Goal: Information Seeking & Learning: Understand process/instructions

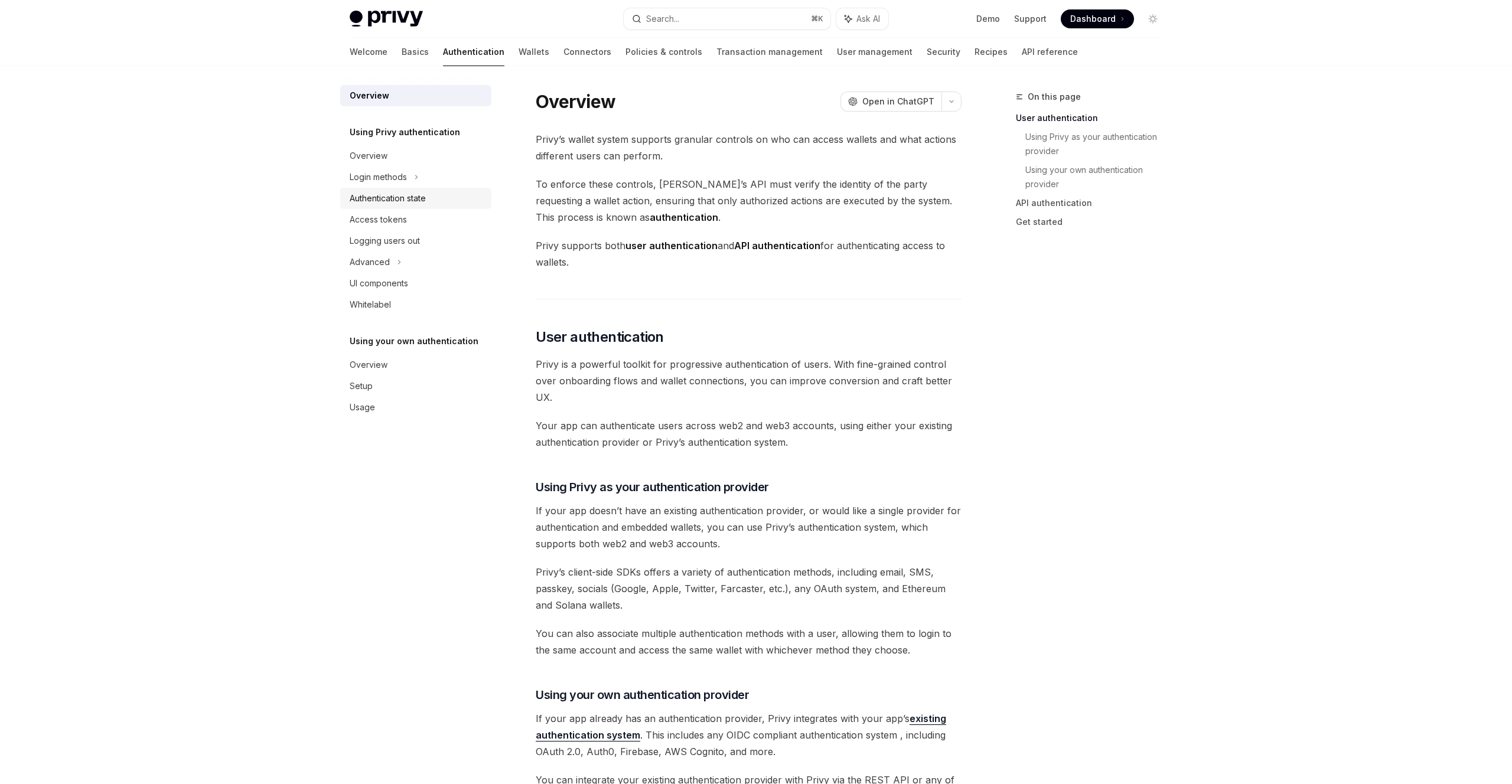
click at [396, 195] on div "Authentication state" at bounding box center [387, 198] width 76 height 14
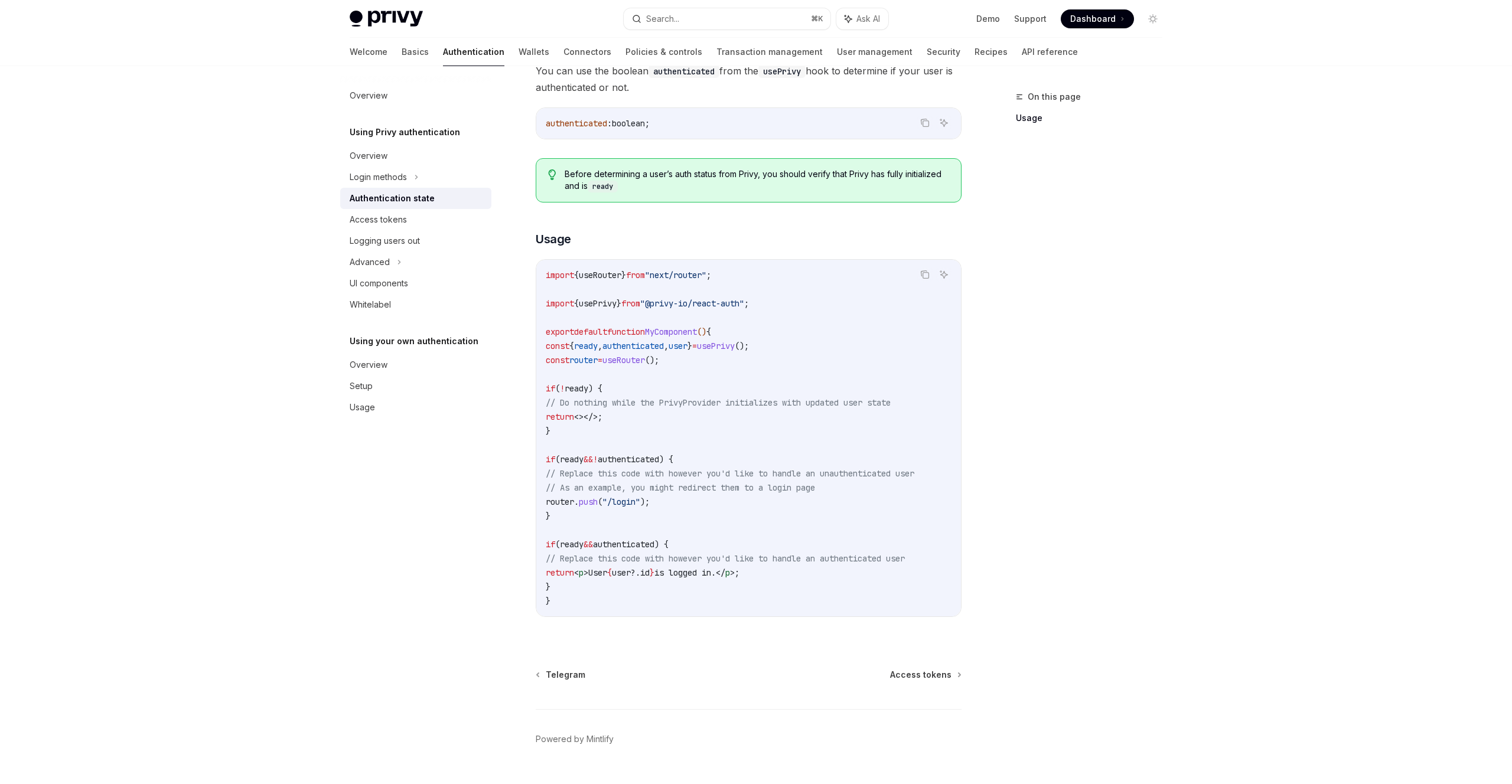
scroll to position [222, 0]
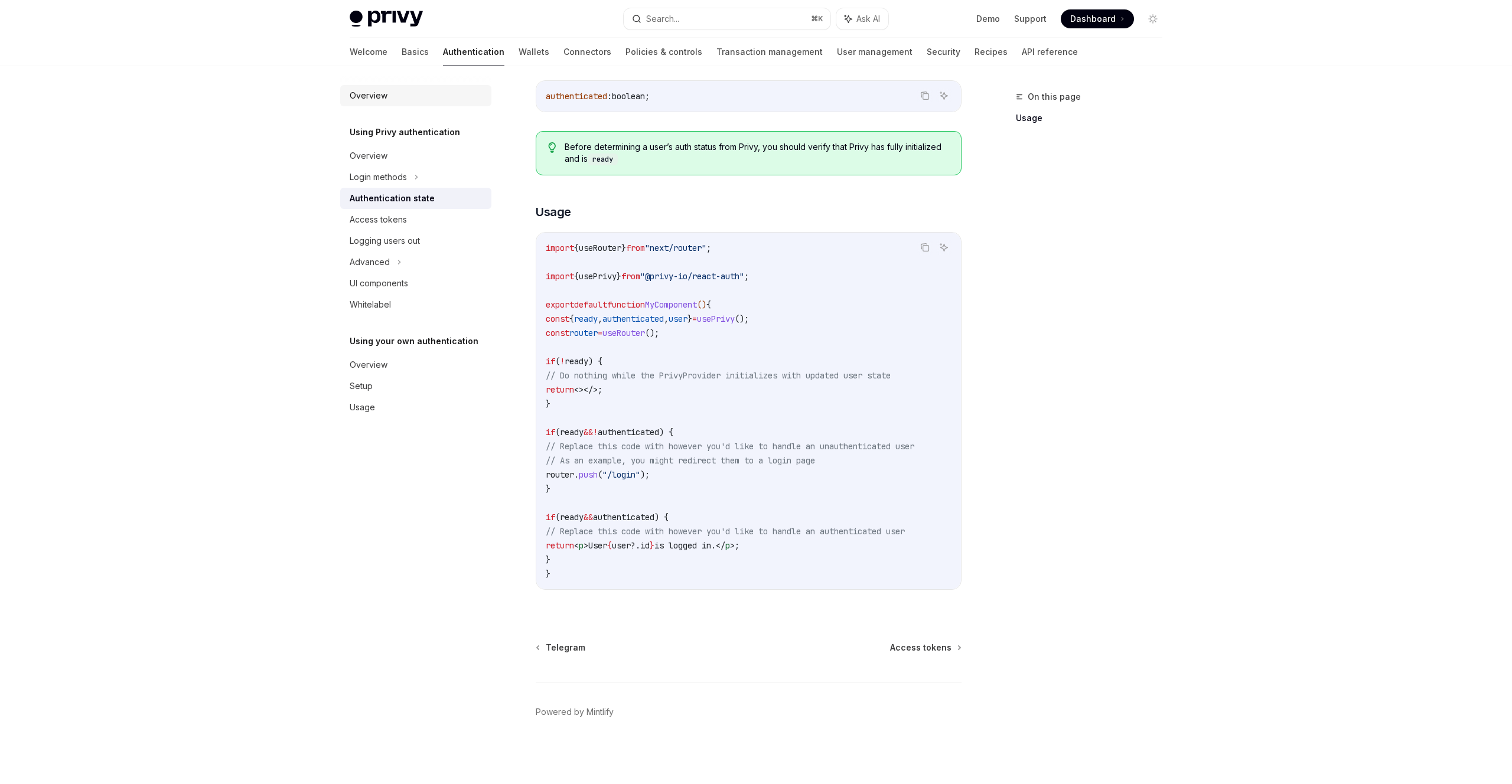
click at [371, 88] on div "Overview" at bounding box center [369, 95] width 38 height 14
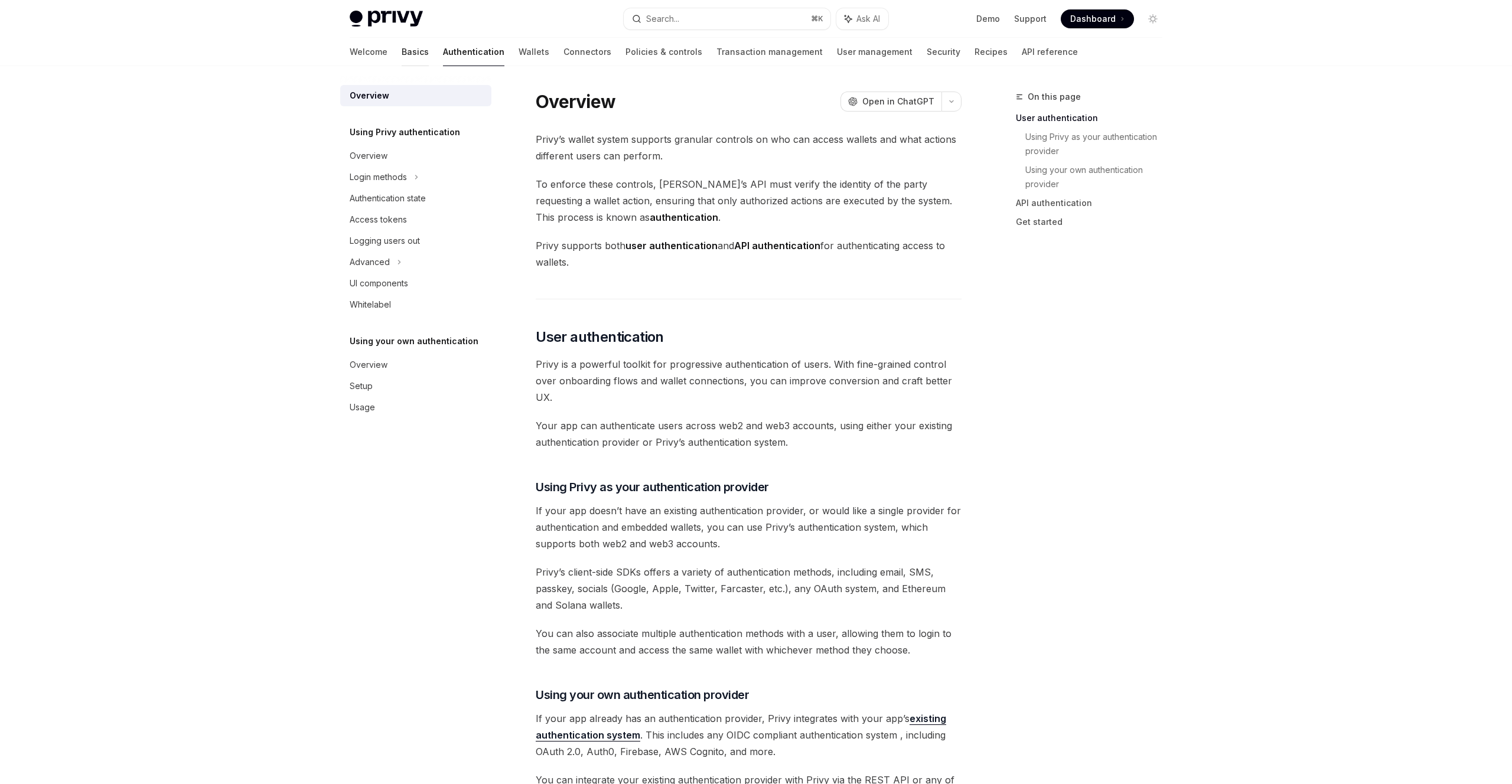
click at [402, 58] on link "Basics" at bounding box center [415, 52] width 27 height 28
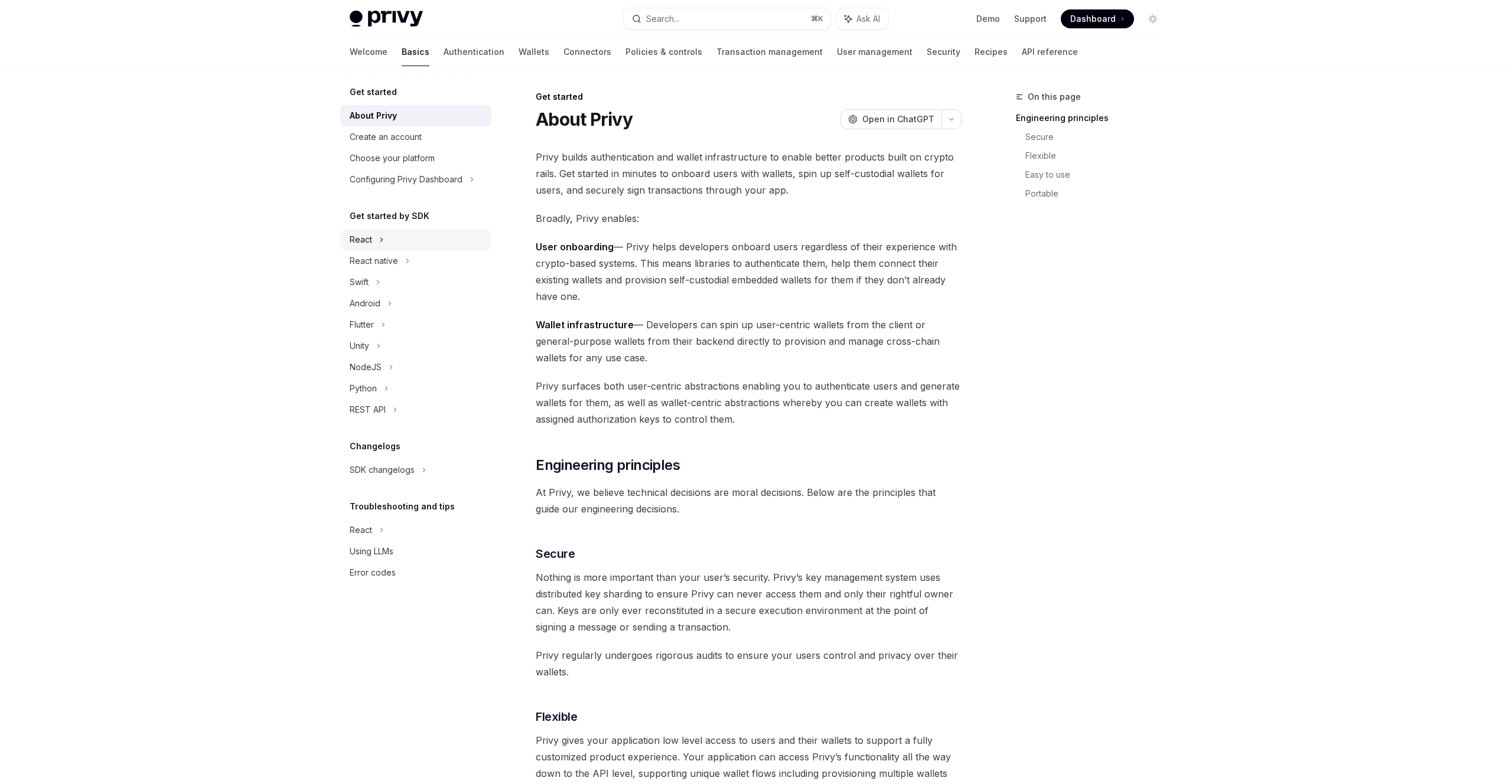
click at [390, 236] on div "React" at bounding box center [416, 240] width 151 height 22
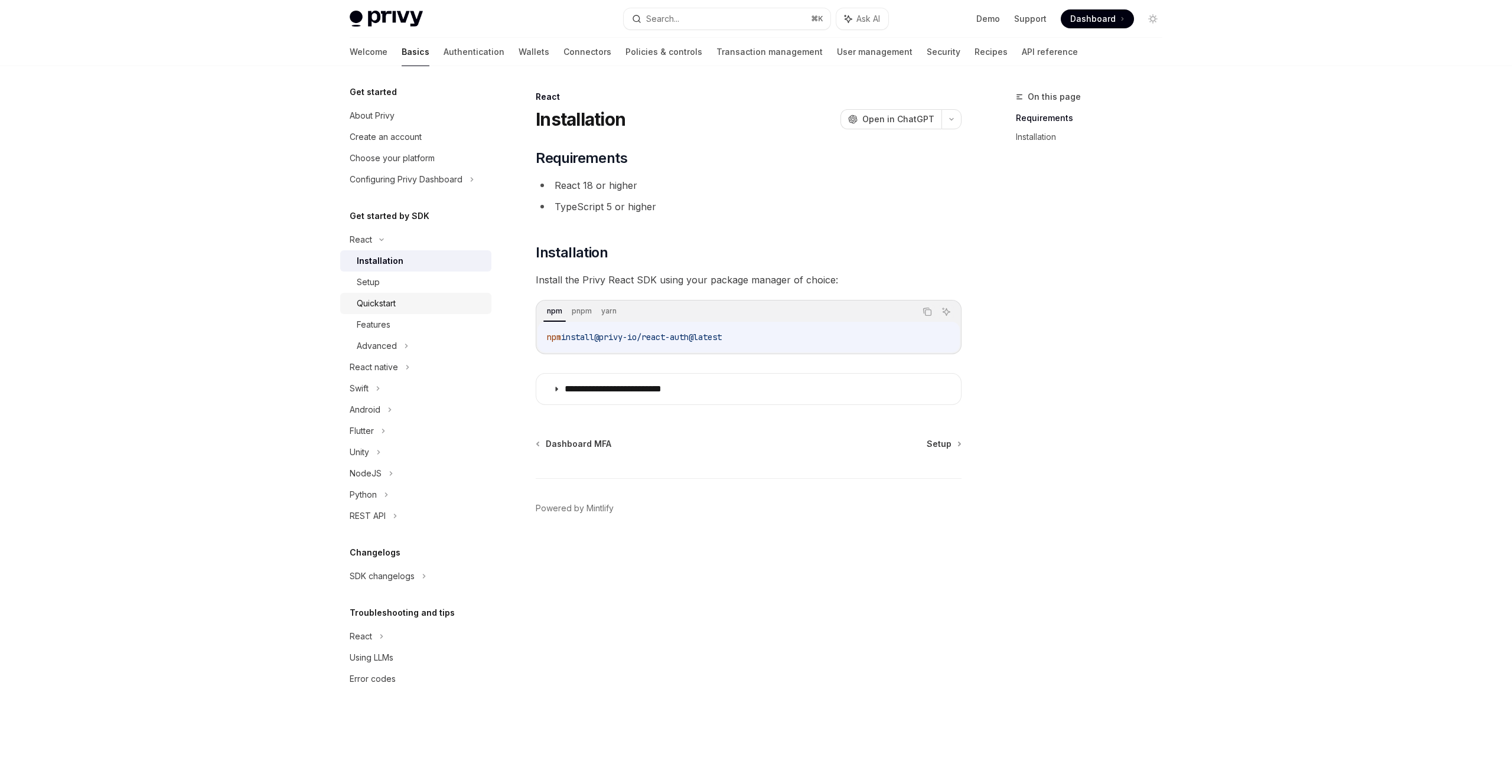
click at [399, 298] on div "Quickstart" at bounding box center [420, 303] width 128 height 14
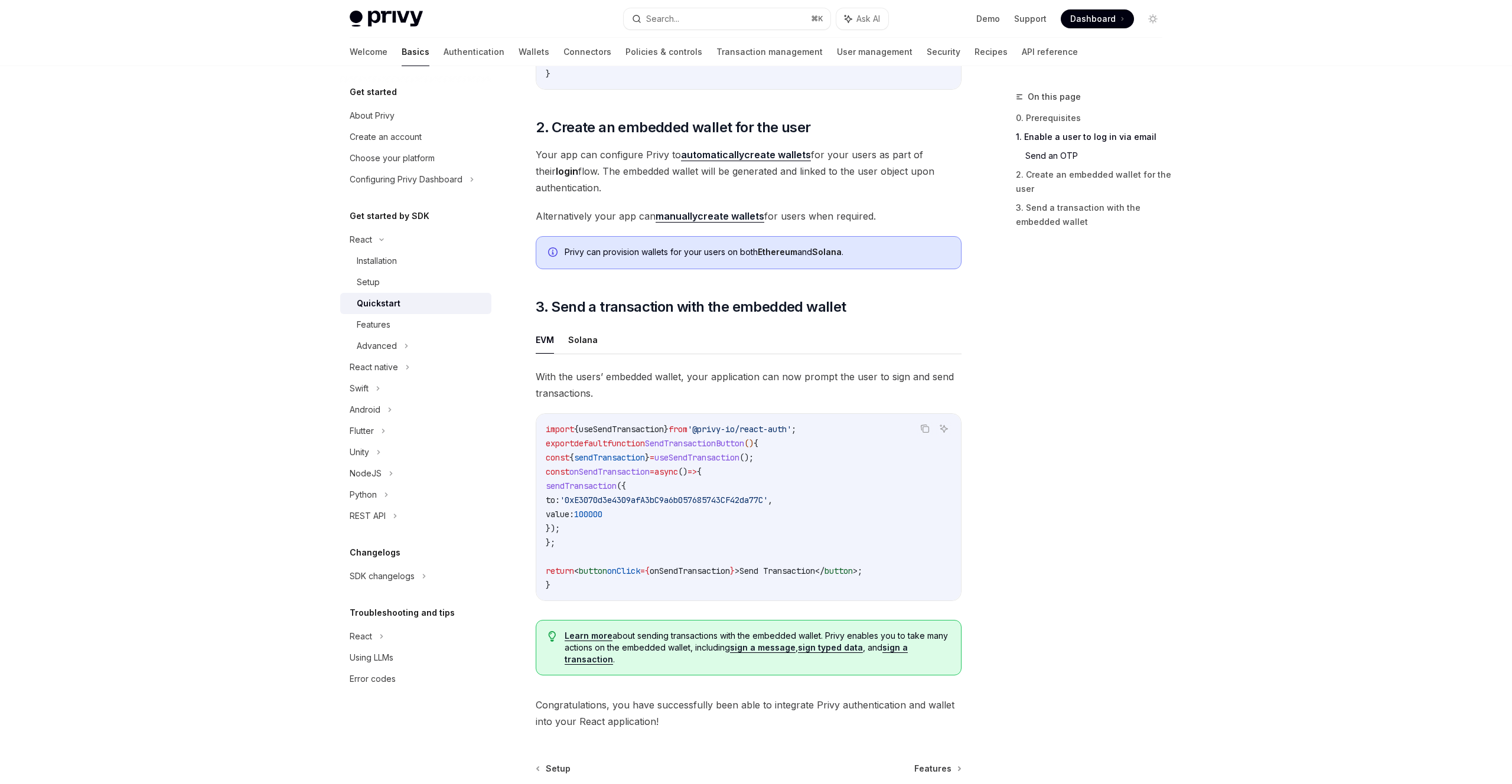
scroll to position [933, 0]
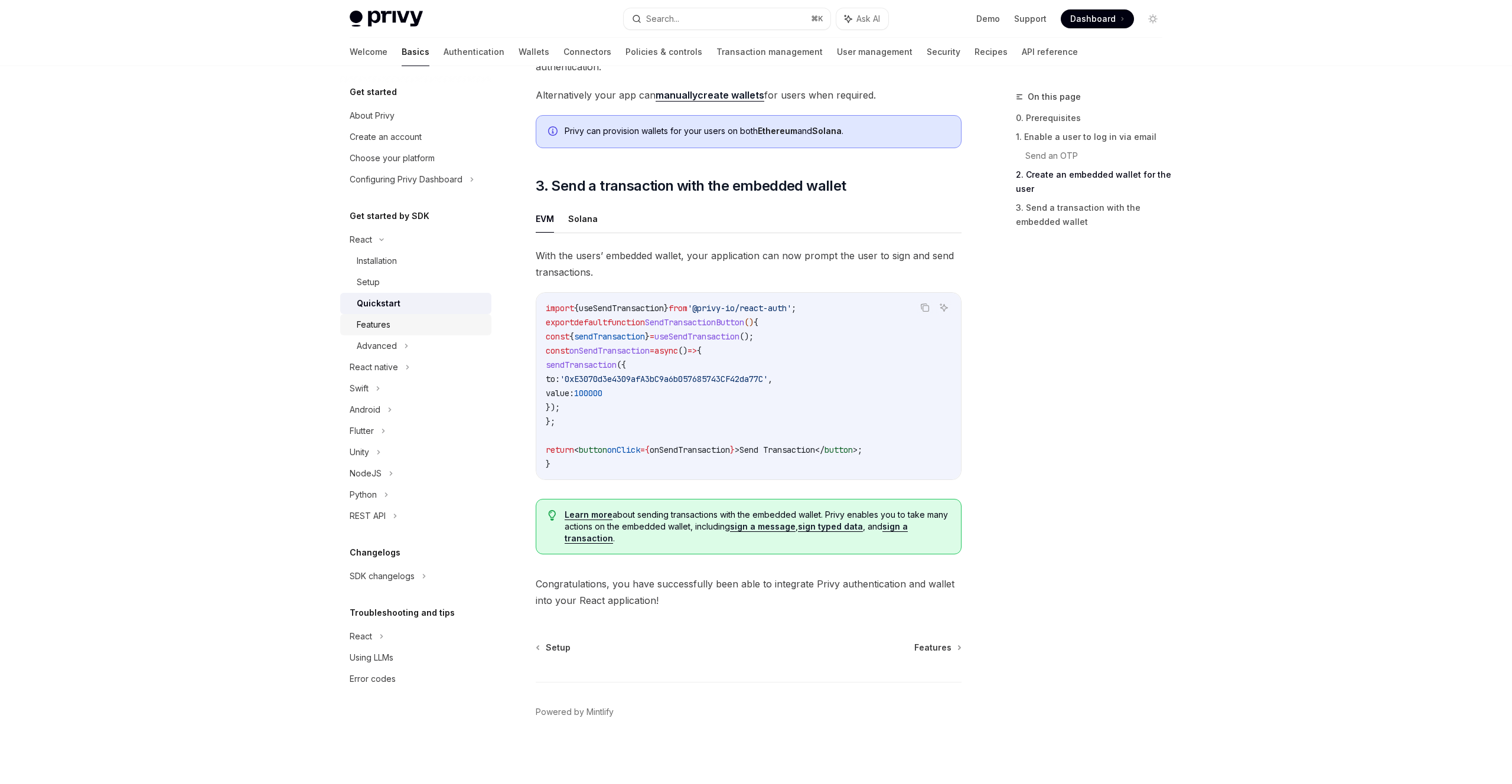
click at [392, 334] on link "Features" at bounding box center [416, 324] width 151 height 22
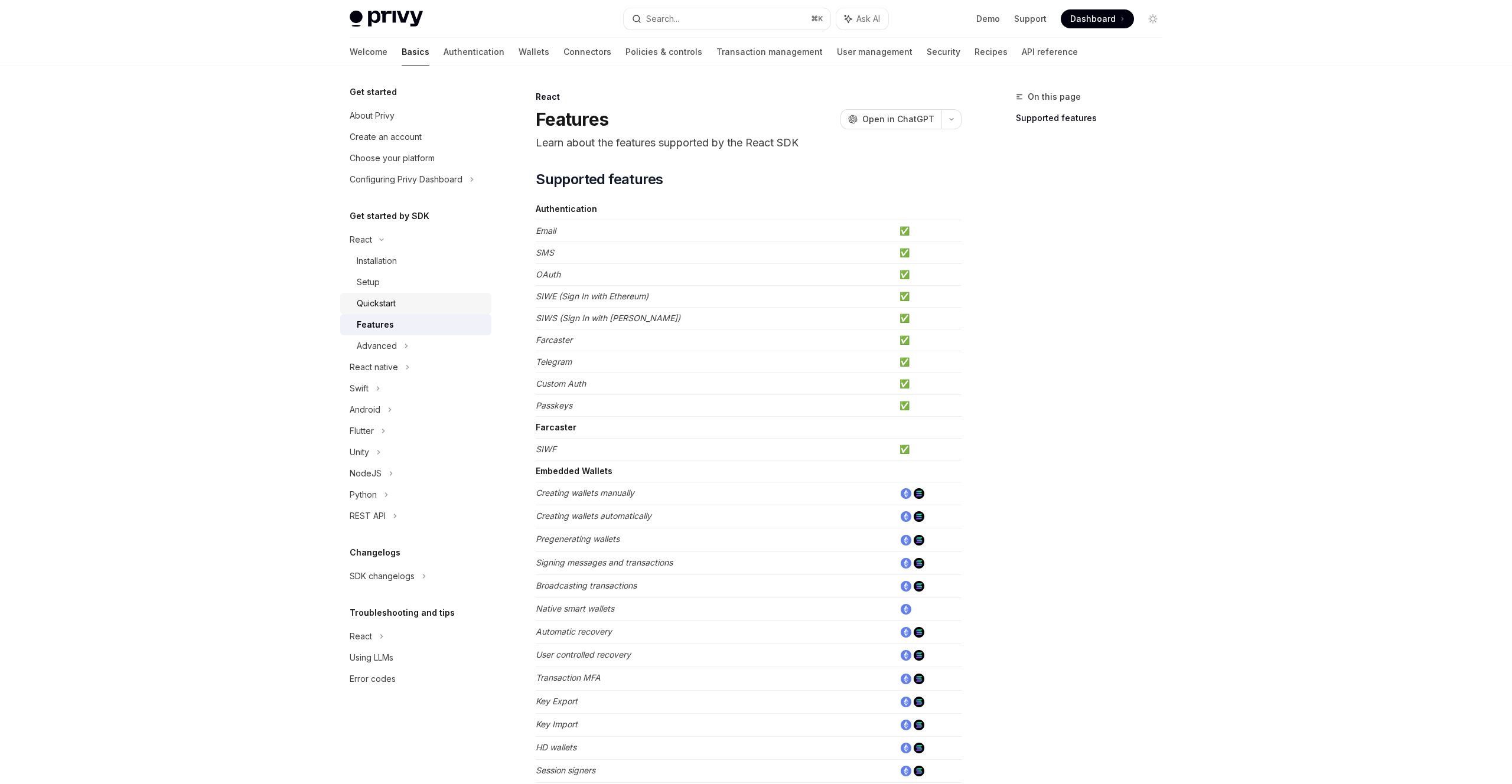
click at [383, 297] on div "Quickstart" at bounding box center [375, 303] width 39 height 14
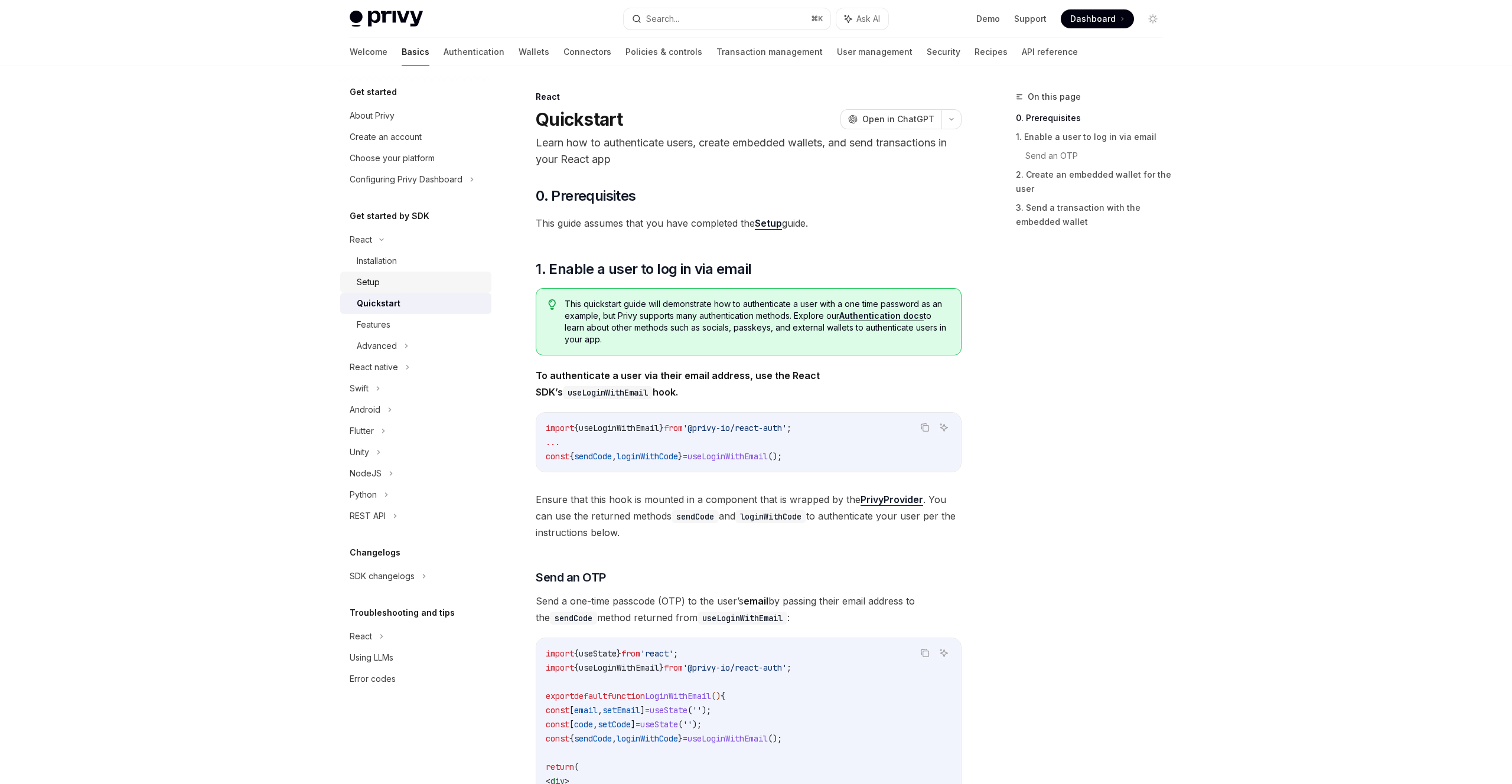
click at [380, 275] on div "Setup" at bounding box center [420, 282] width 128 height 14
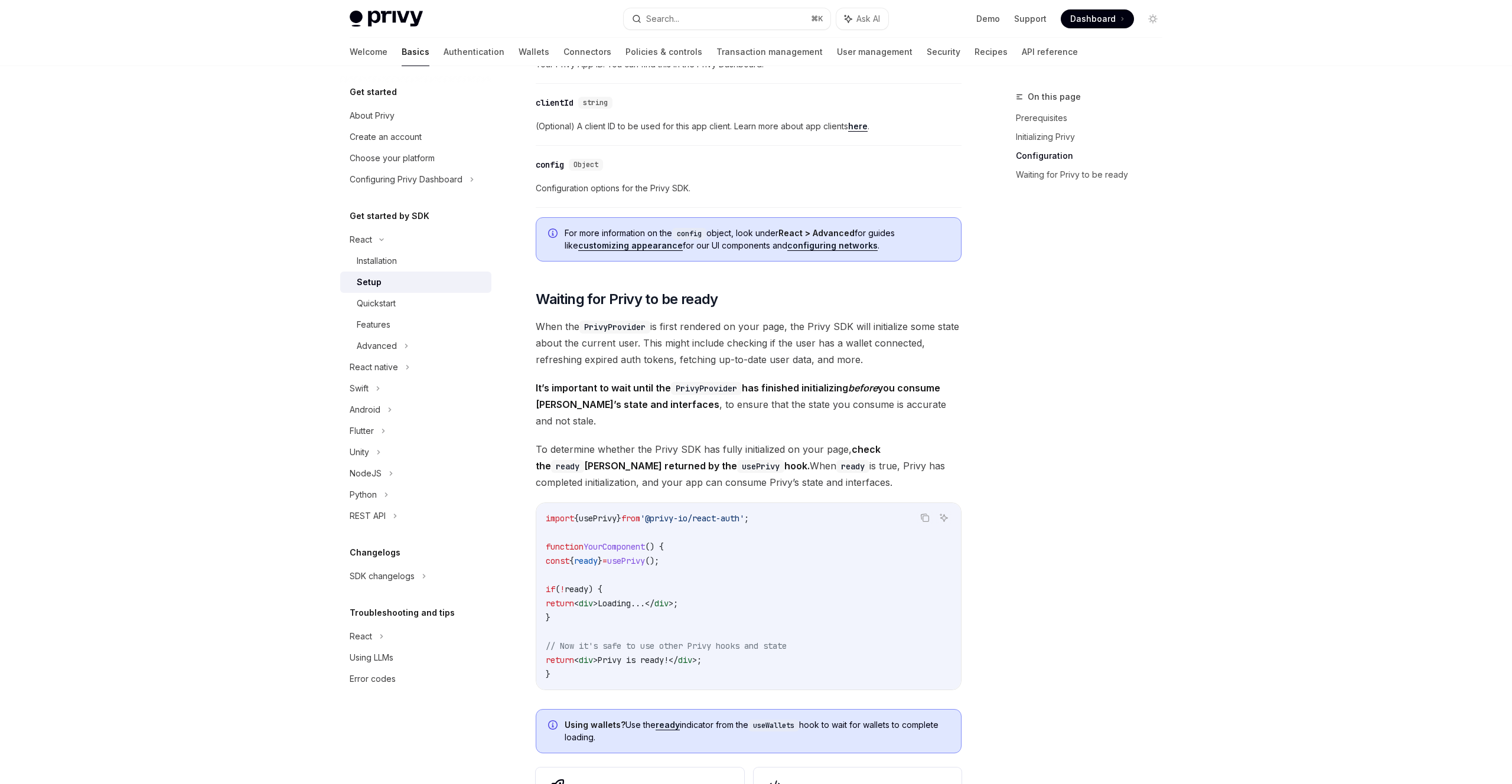
scroll to position [909, 0]
click at [381, 138] on div "Create an account" at bounding box center [386, 136] width 72 height 14
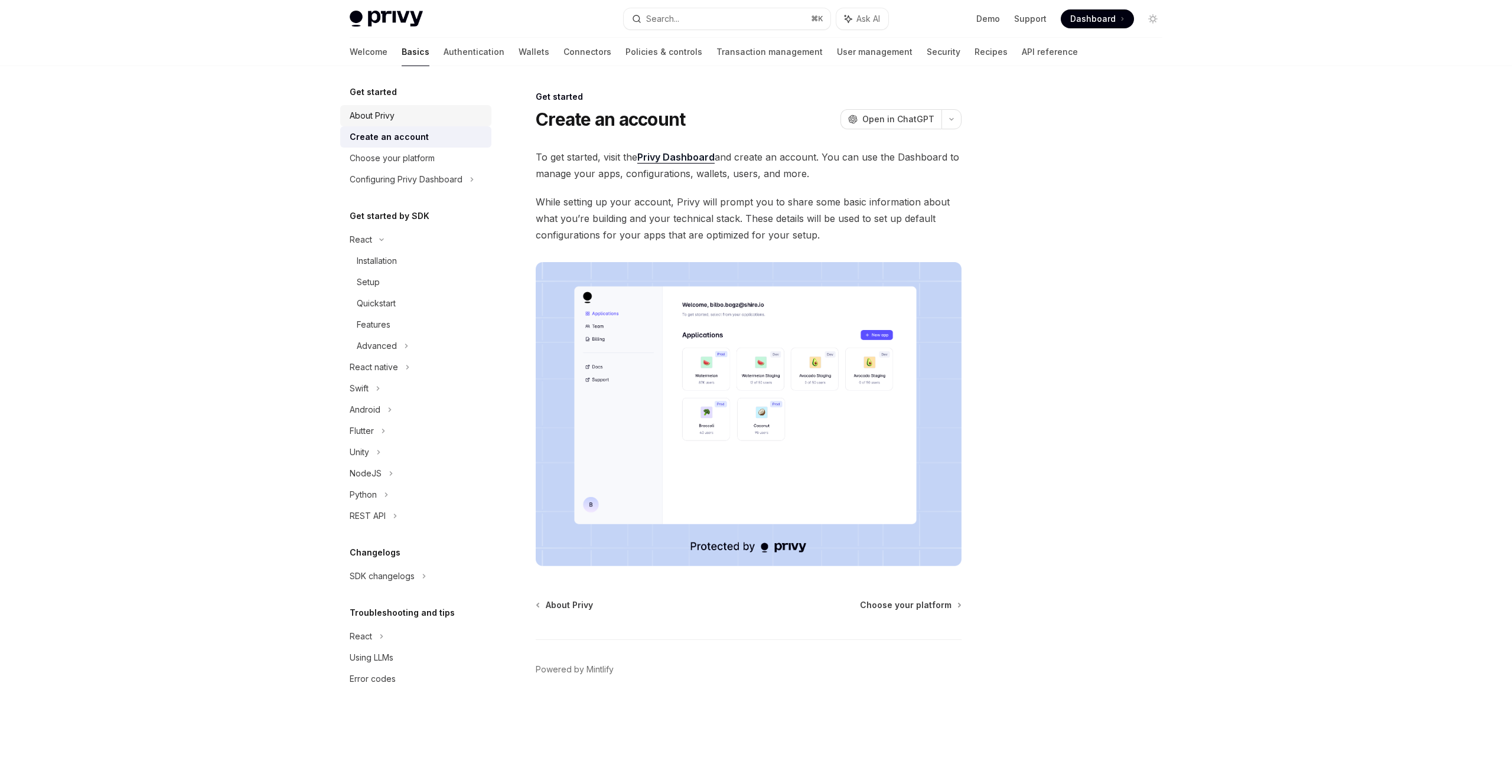
click at [379, 113] on div "About Privy" at bounding box center [372, 116] width 45 height 14
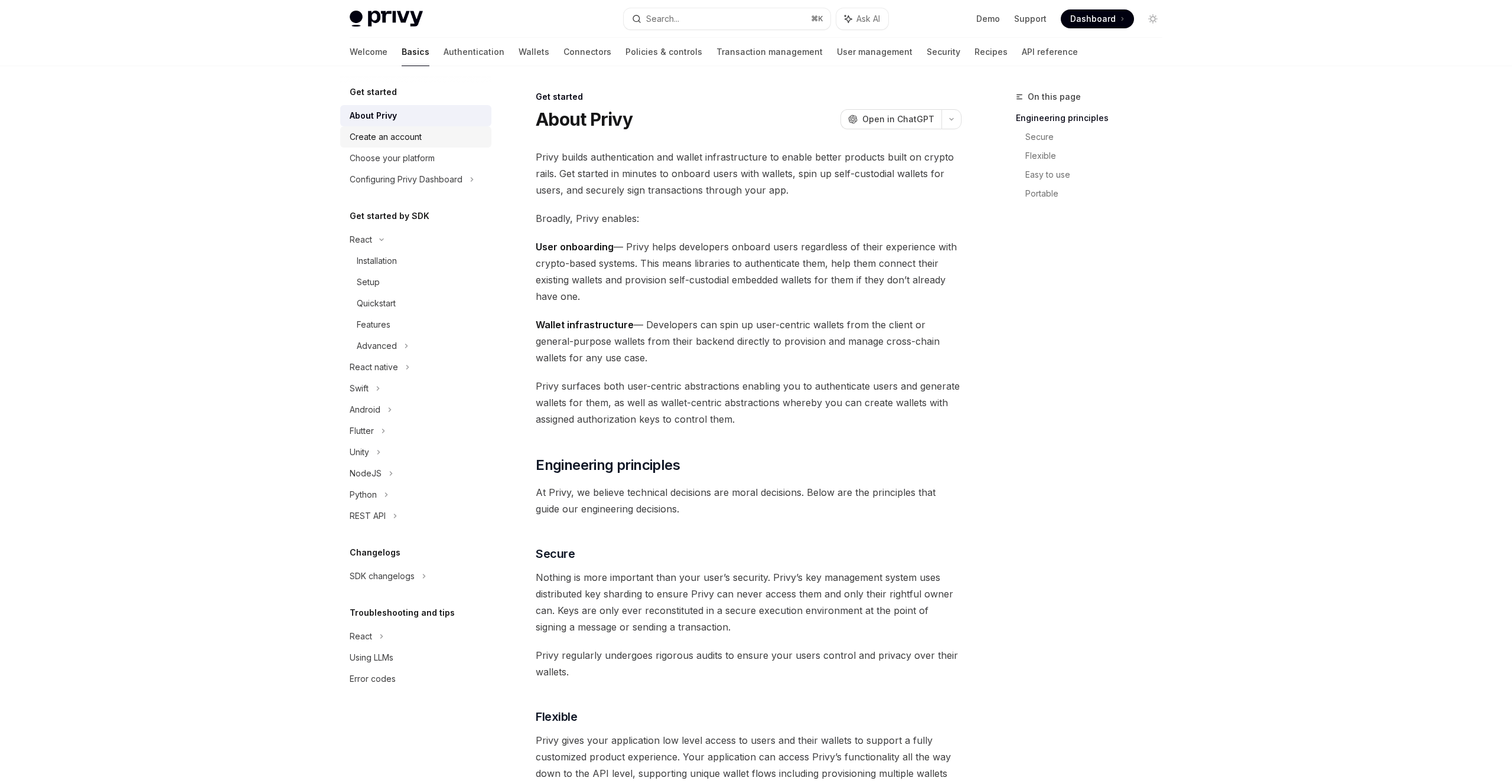
click at [379, 139] on div "Create an account" at bounding box center [386, 136] width 72 height 14
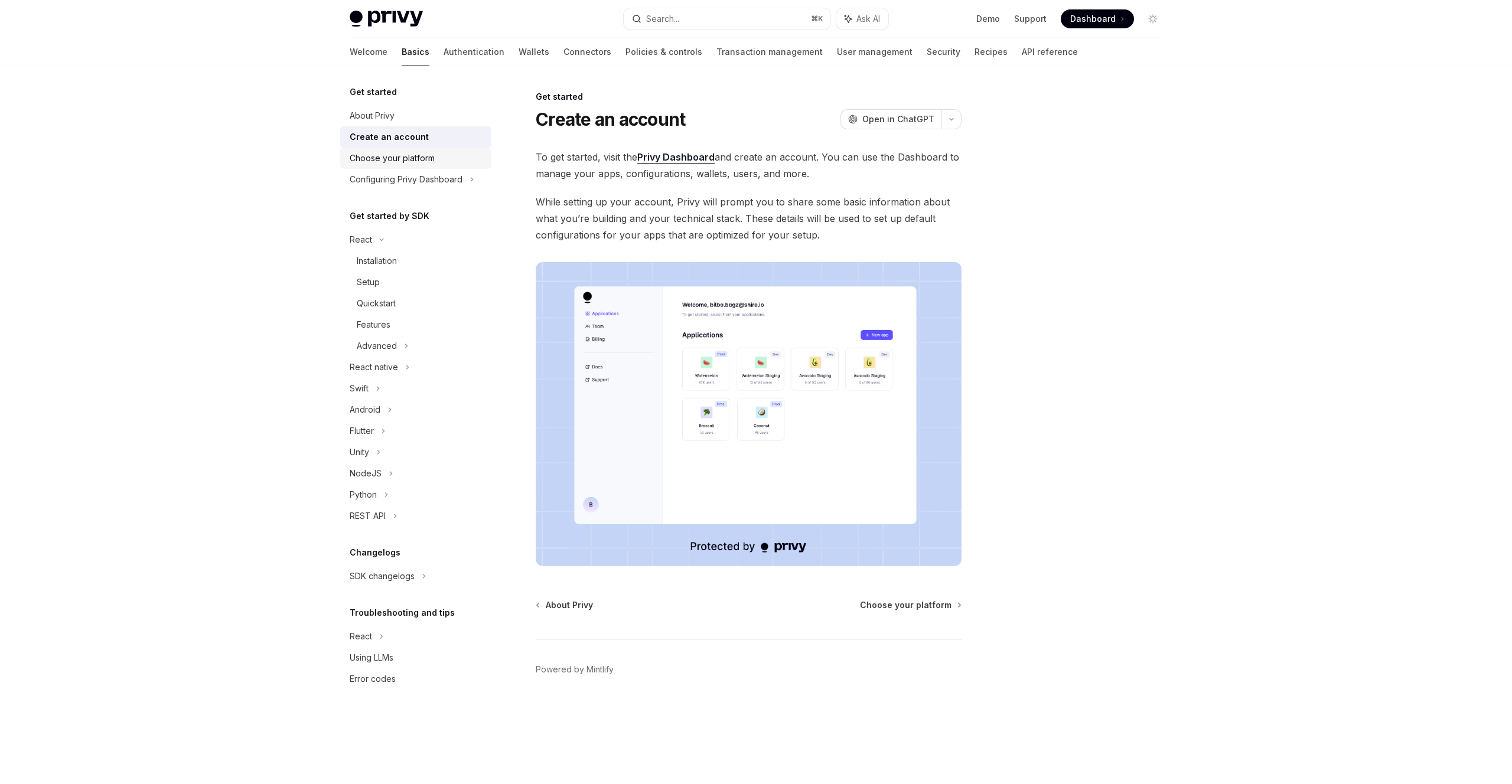
click at [383, 151] on div "Choose your platform" at bounding box center [392, 158] width 85 height 14
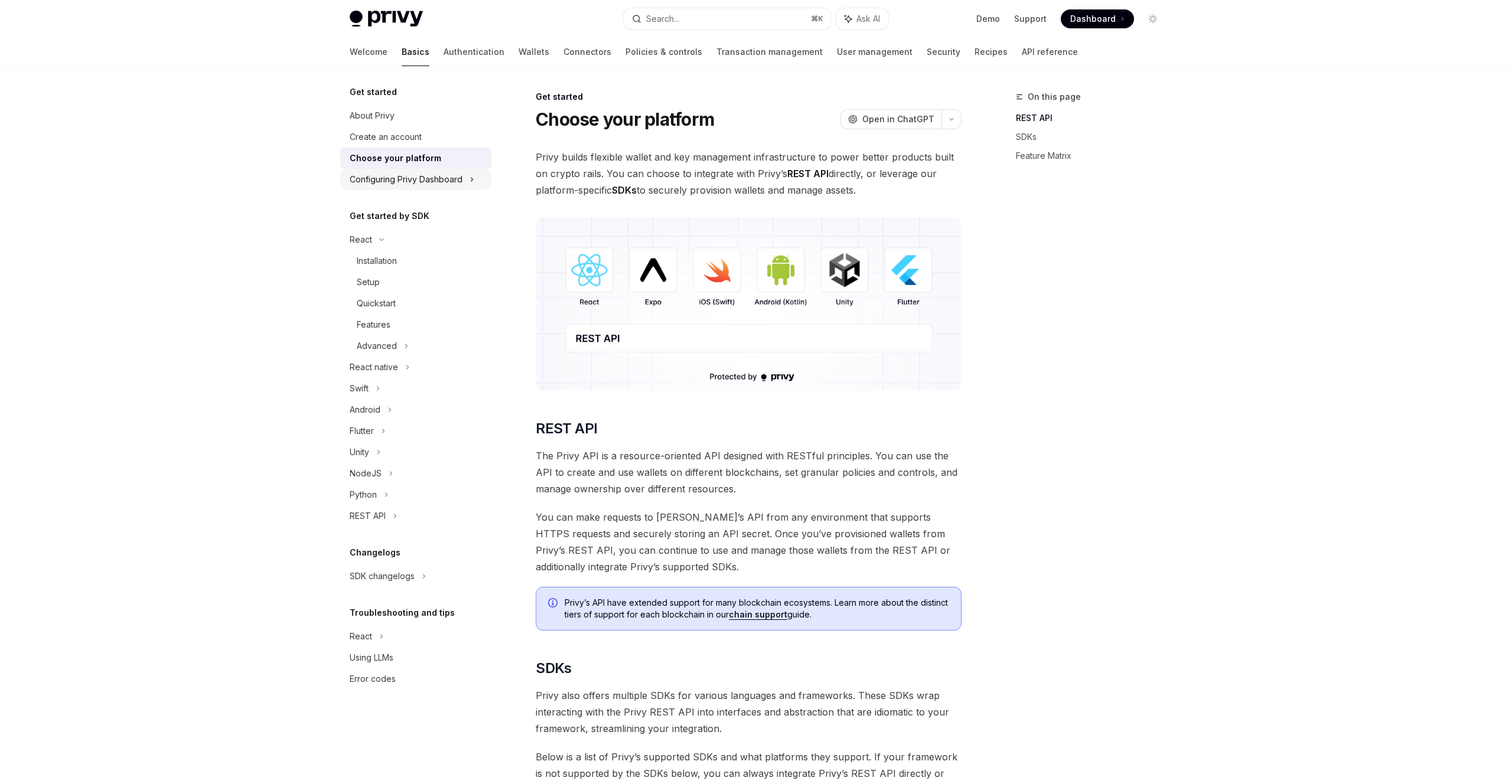
click at [386, 180] on div "Configuring Privy Dashboard" at bounding box center [406, 179] width 113 height 14
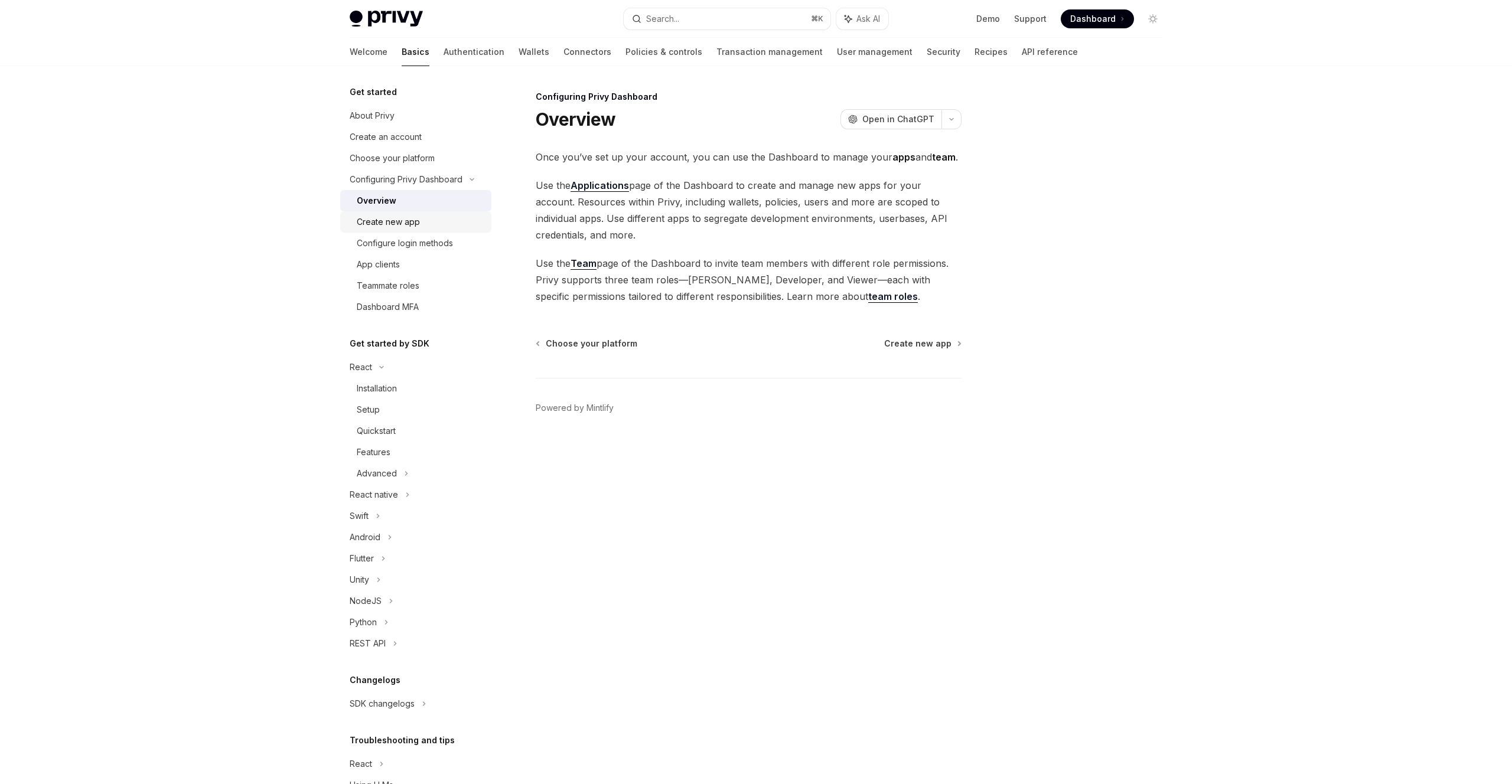
click at [388, 224] on div "Create new app" at bounding box center [387, 222] width 63 height 14
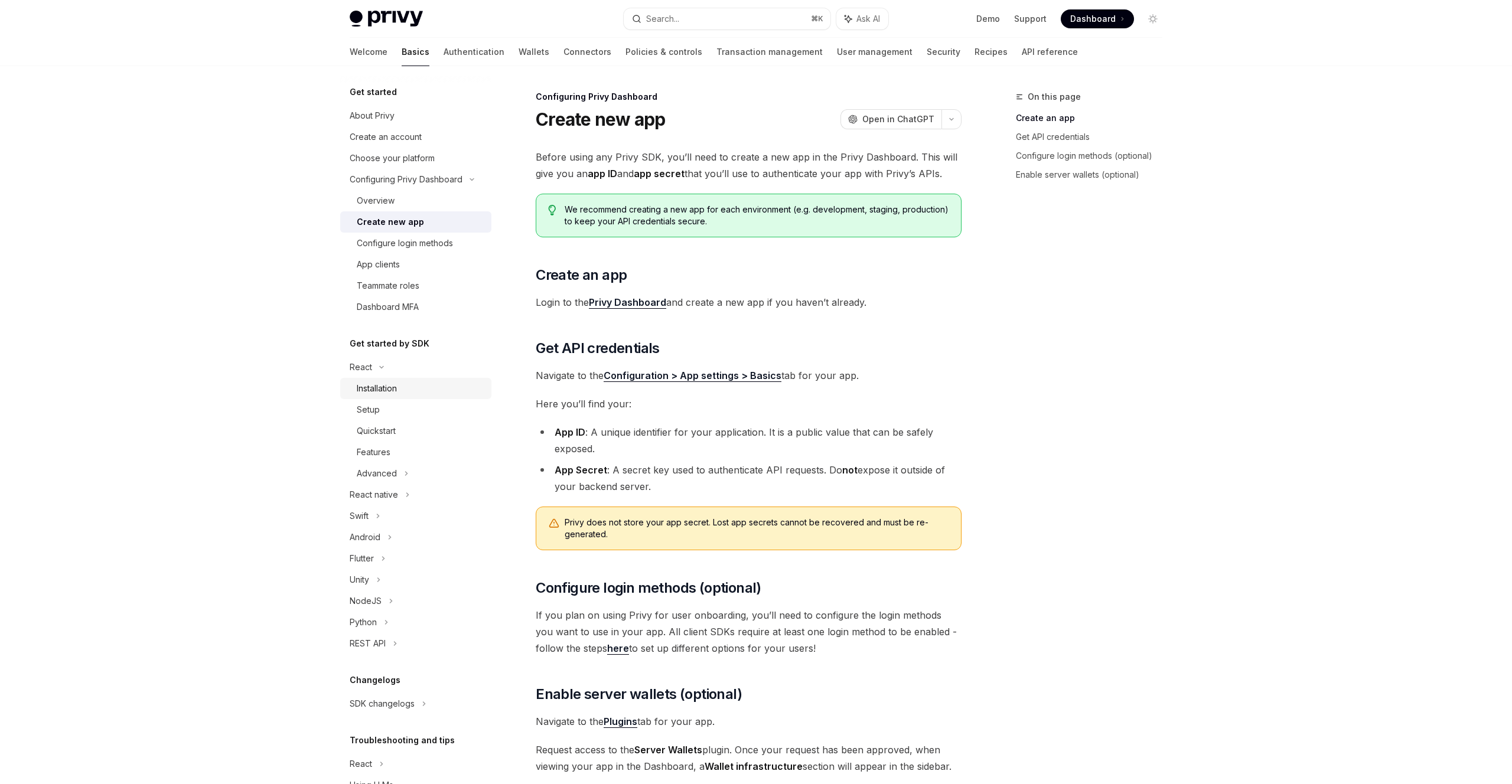
click at [376, 383] on div "Installation" at bounding box center [376, 388] width 40 height 14
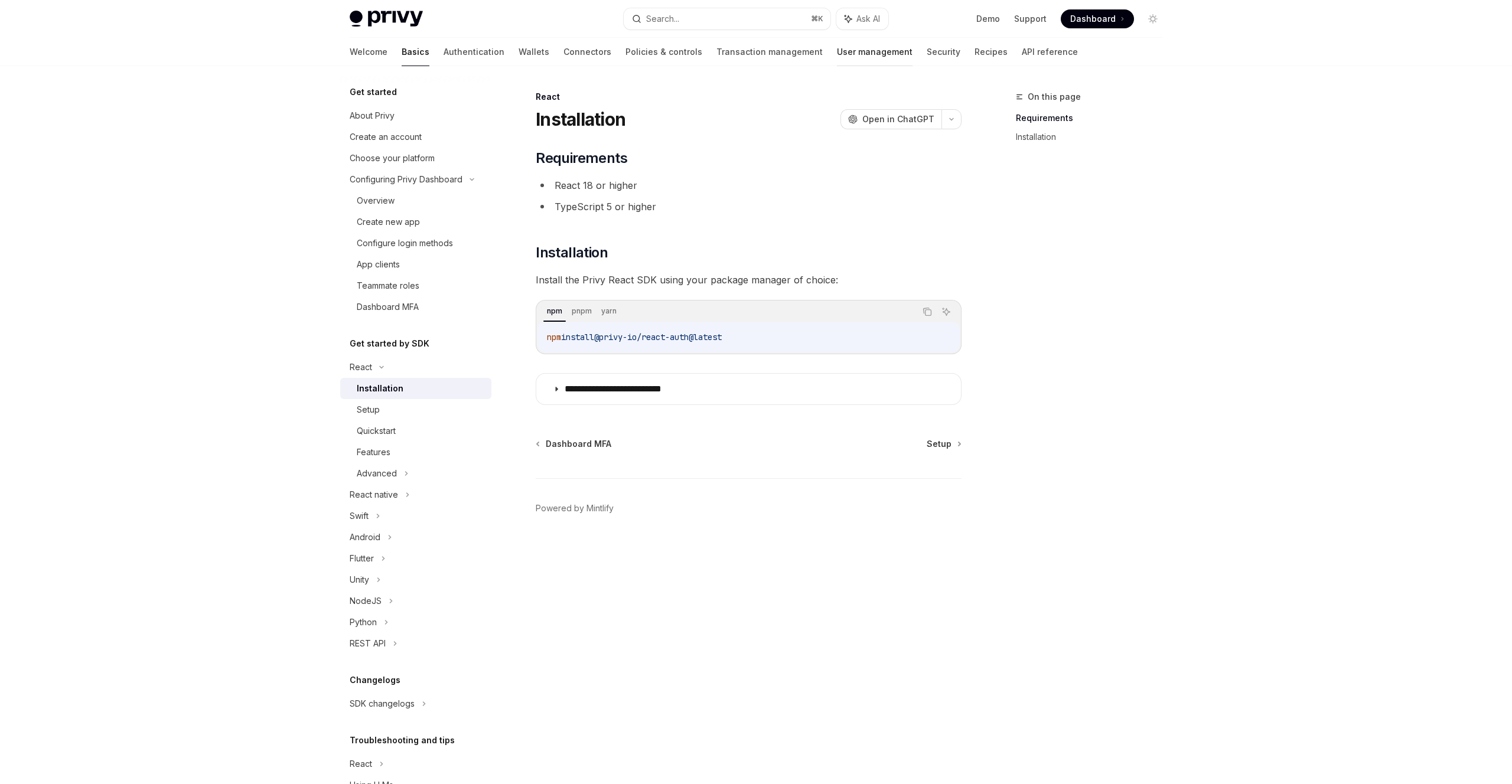
click at [837, 55] on link "User management" at bounding box center [874, 52] width 75 height 28
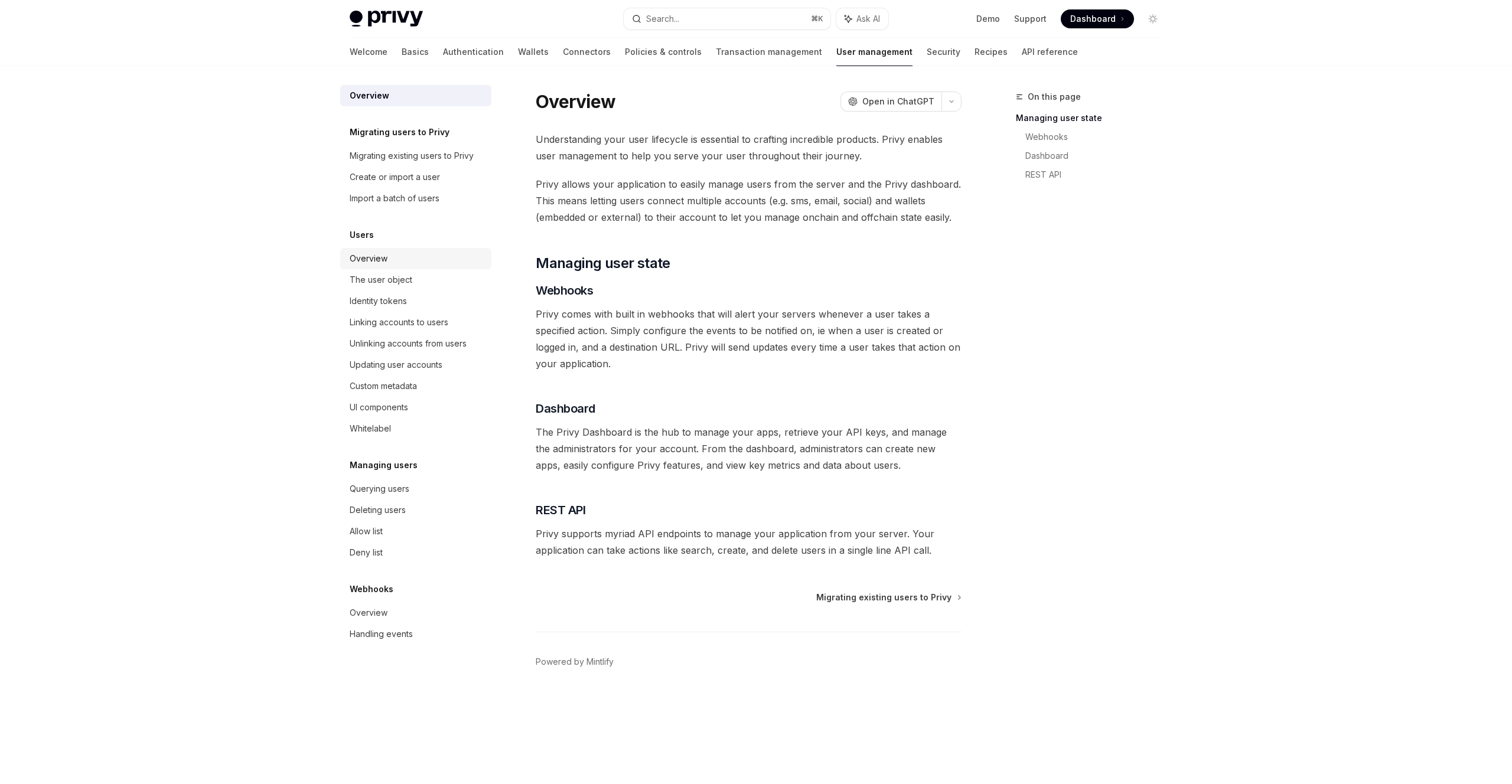
click at [391, 263] on div "Overview" at bounding box center [417, 259] width 134 height 14
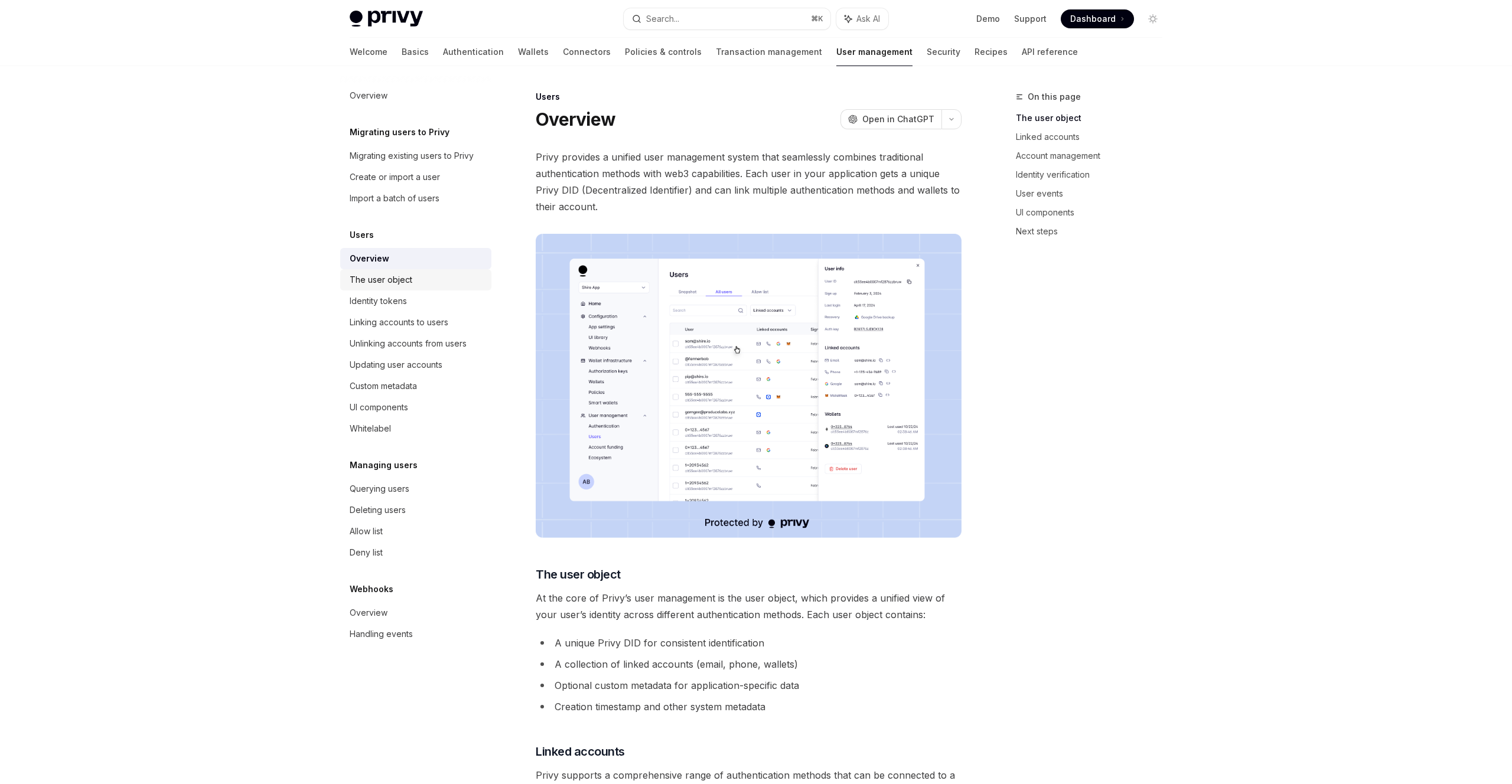
click at [386, 277] on div "The user object" at bounding box center [381, 279] width 63 height 14
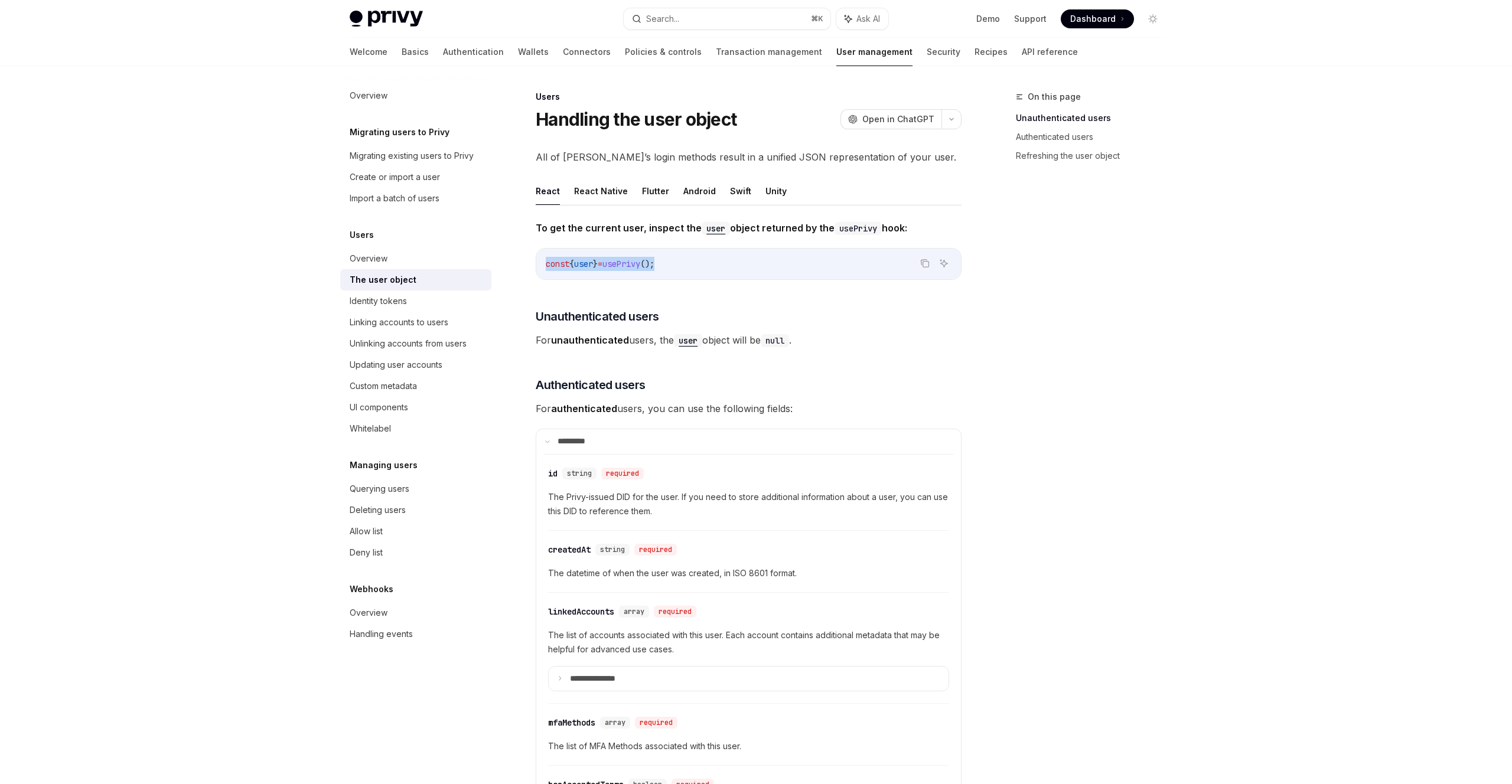
drag, startPoint x: 696, startPoint y: 264, endPoint x: 543, endPoint y: 259, distance: 153.1
click at [543, 259] on div "const { user } = usePrivy ();" at bounding box center [748, 264] width 425 height 31
copy span "const { user } = usePrivy ();"
type textarea "*"
